Goal: Find specific page/section

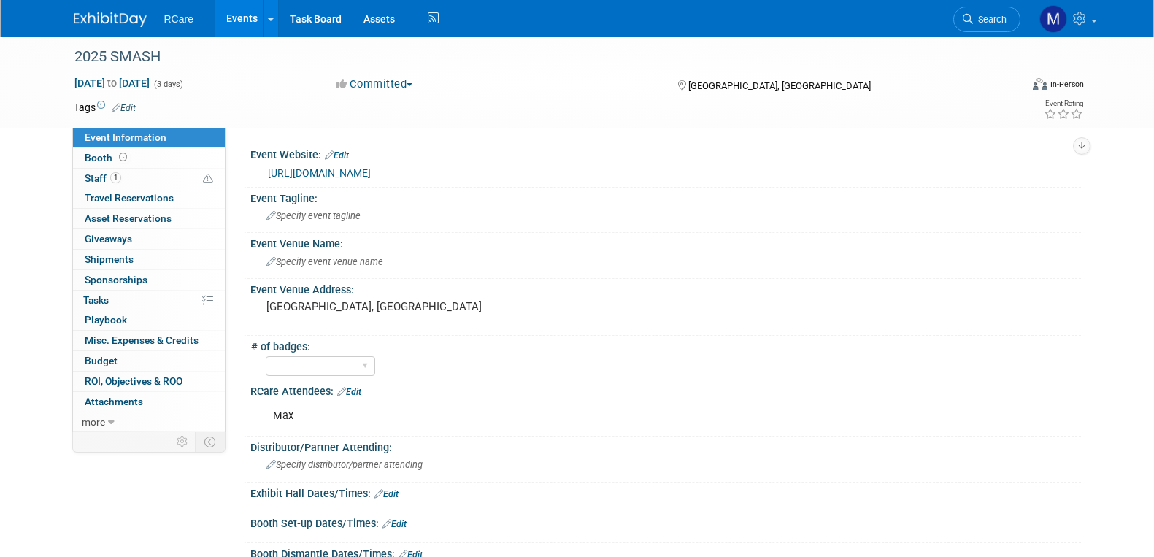
click at [239, 20] on link "Events" at bounding box center [241, 18] width 53 height 36
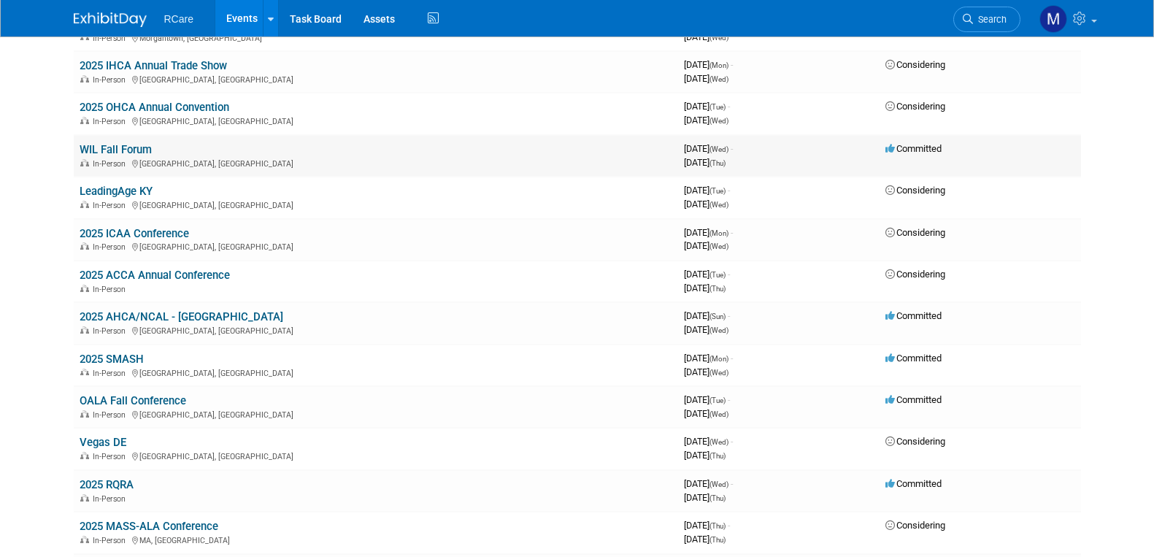
scroll to position [365, 0]
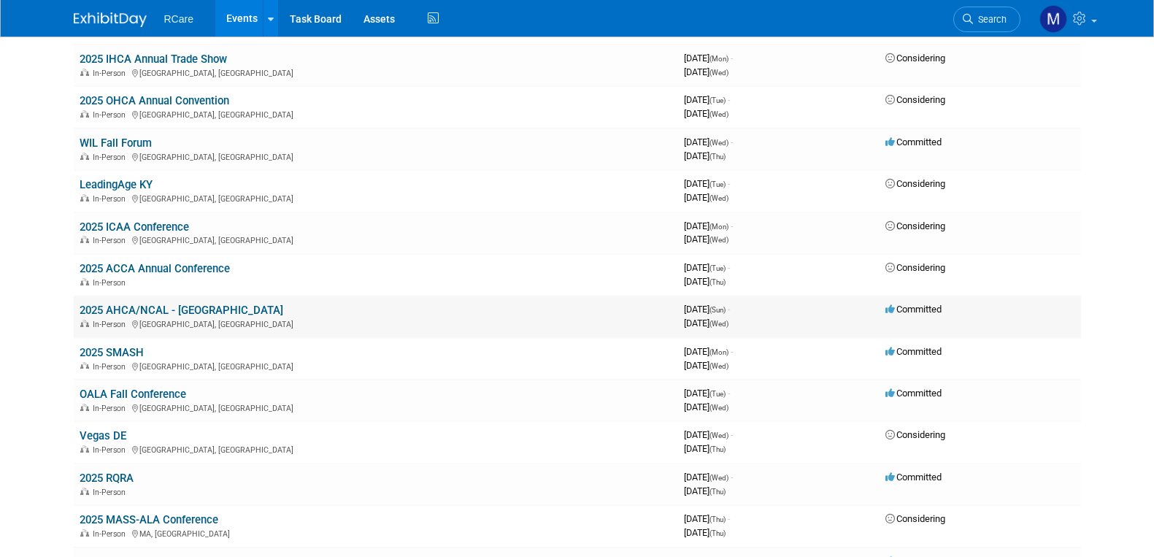
click at [163, 308] on link "2025 AHCA/NCAL - [GEOGRAPHIC_DATA]" at bounding box center [182, 310] width 204 height 13
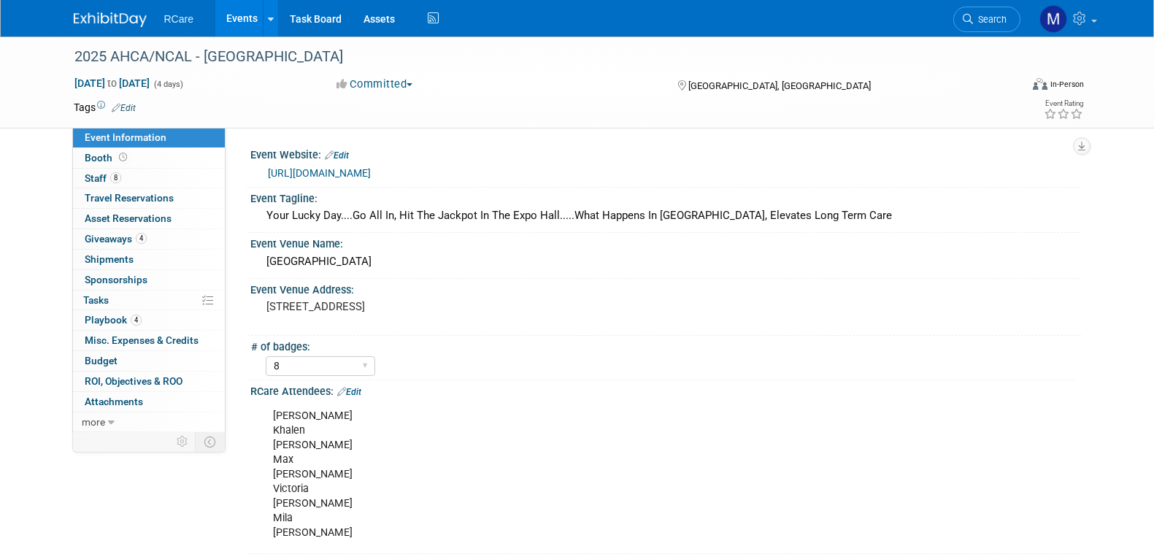
select select "8"
click at [345, 171] on link "[URL][DOMAIN_NAME]" at bounding box center [319, 173] width 103 height 12
